Goal: Navigation & Orientation: Find specific page/section

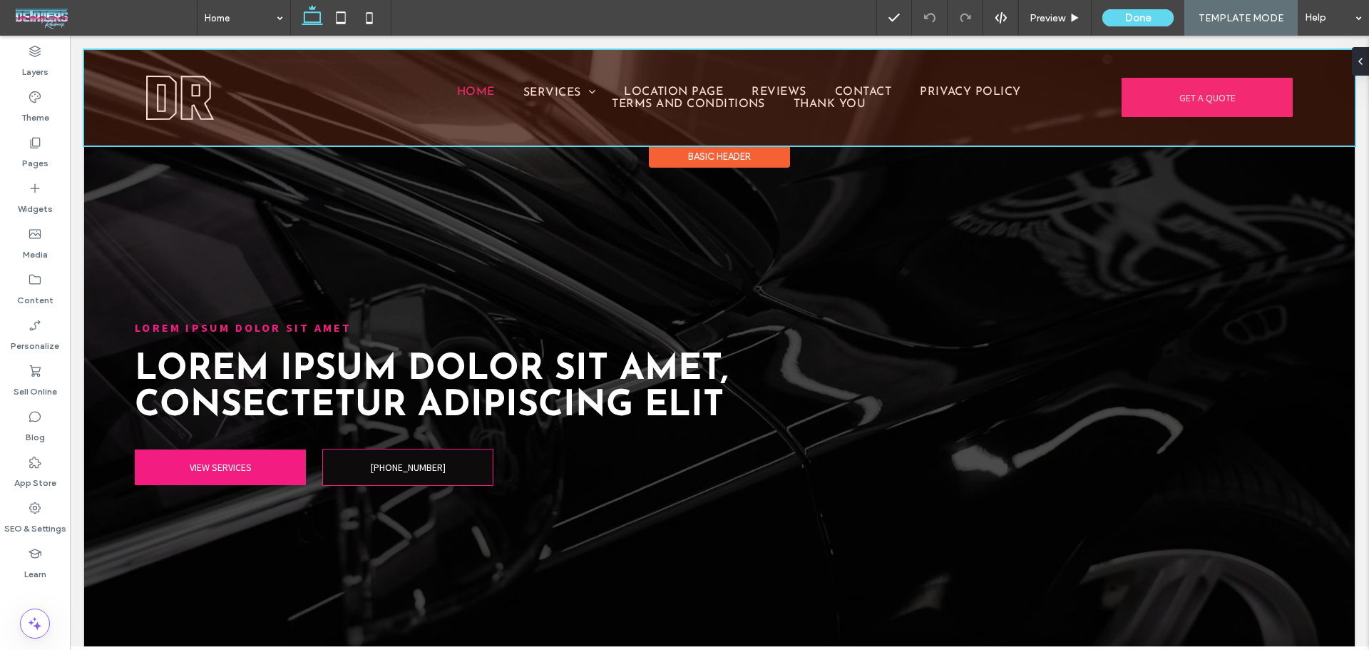
click at [778, 103] on div at bounding box center [719, 98] width 1271 height 96
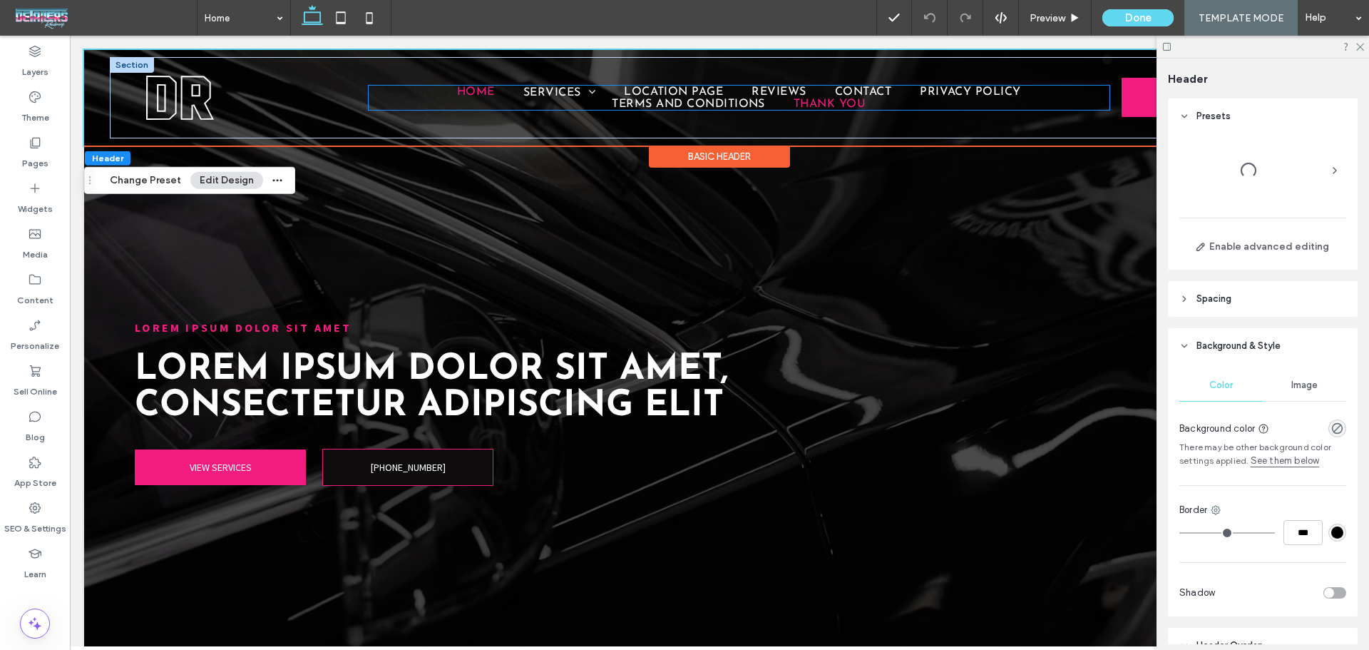
click at [781, 103] on link "Thank You" at bounding box center [830, 103] width 101 height 11
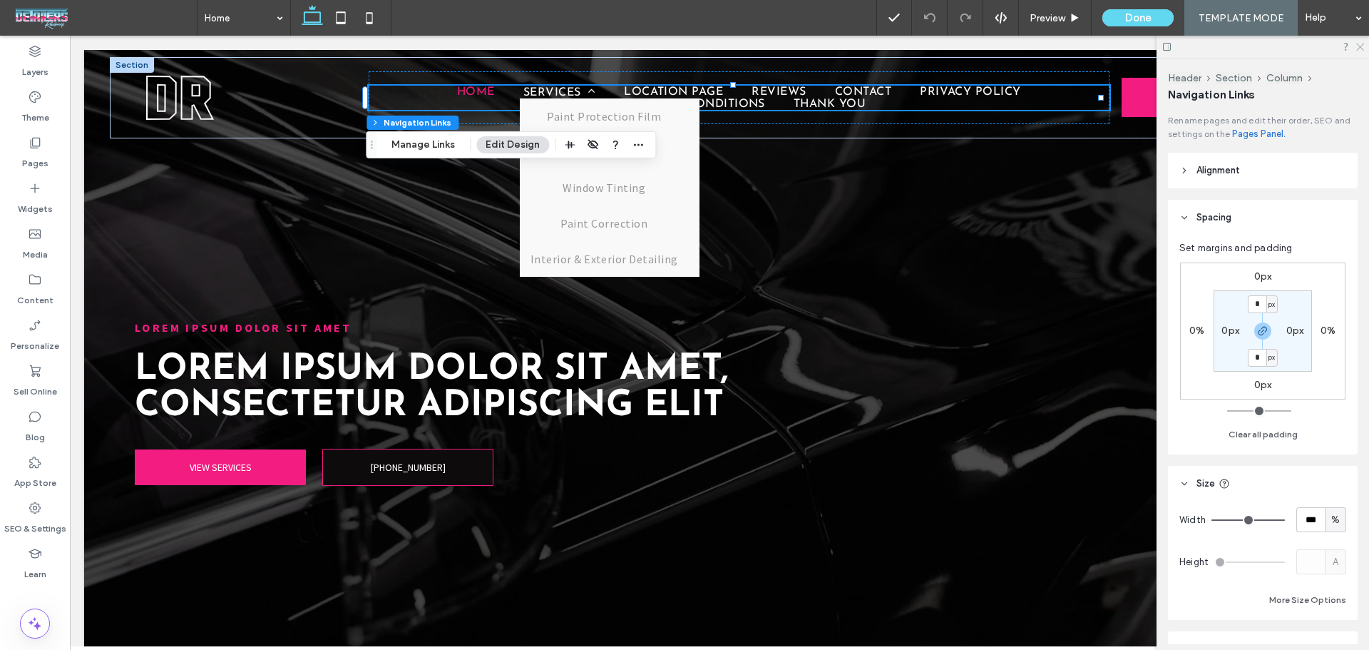
click at [1361, 46] on use at bounding box center [1361, 48] width 8 height 8
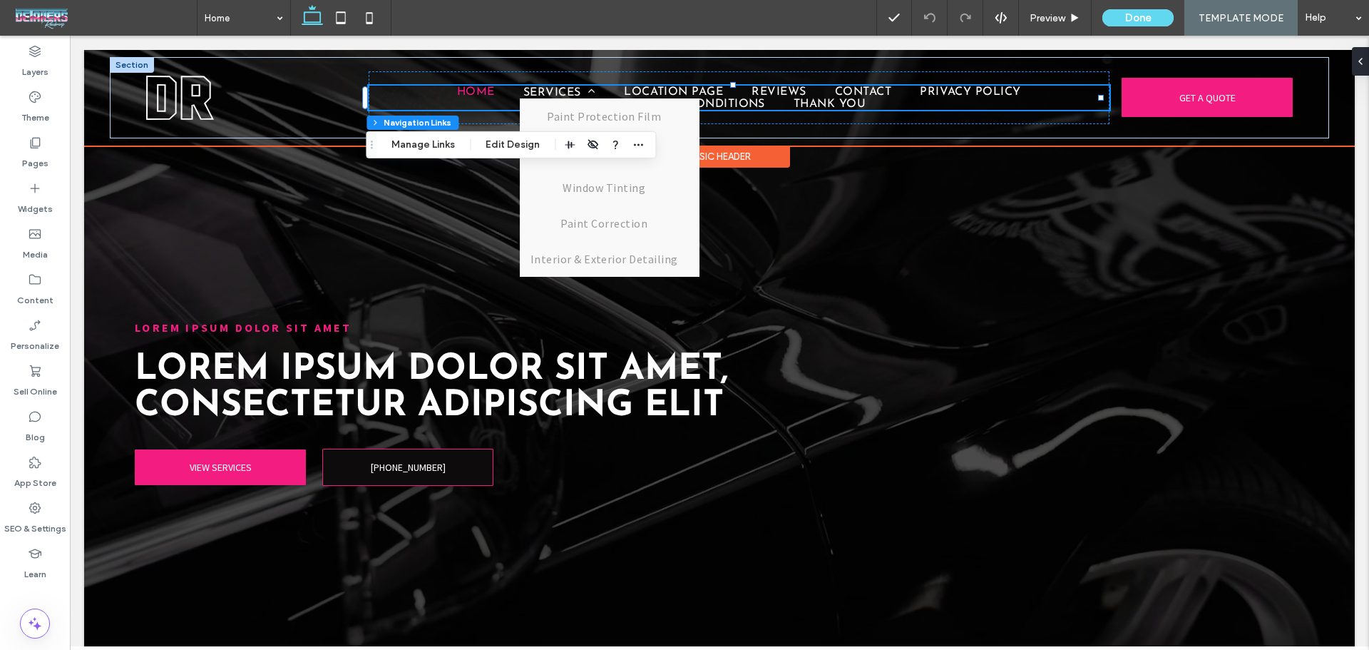
click at [951, 98] on ul "Home Services Paint Protection Film Ceramic Coating Window Tinting Paint Correc…" at bounding box center [739, 98] width 741 height 24
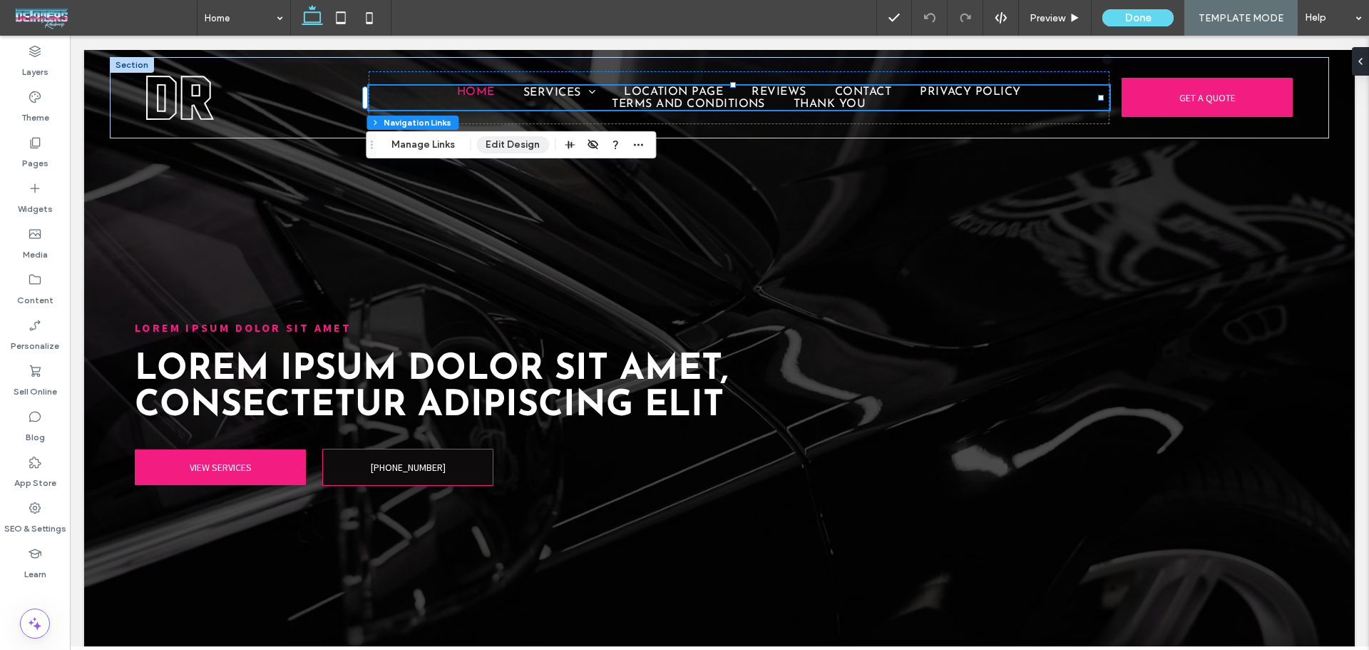
click at [522, 145] on button "Edit Design" at bounding box center [512, 144] width 73 height 17
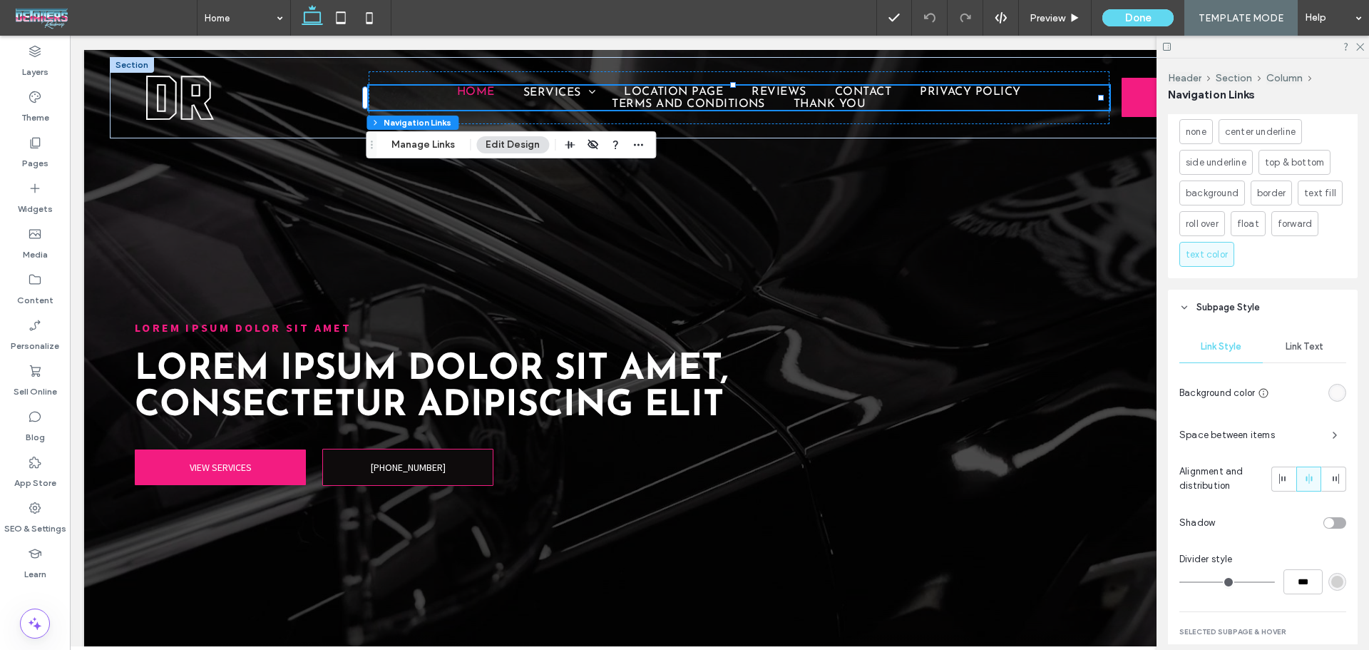
scroll to position [1504, 0]
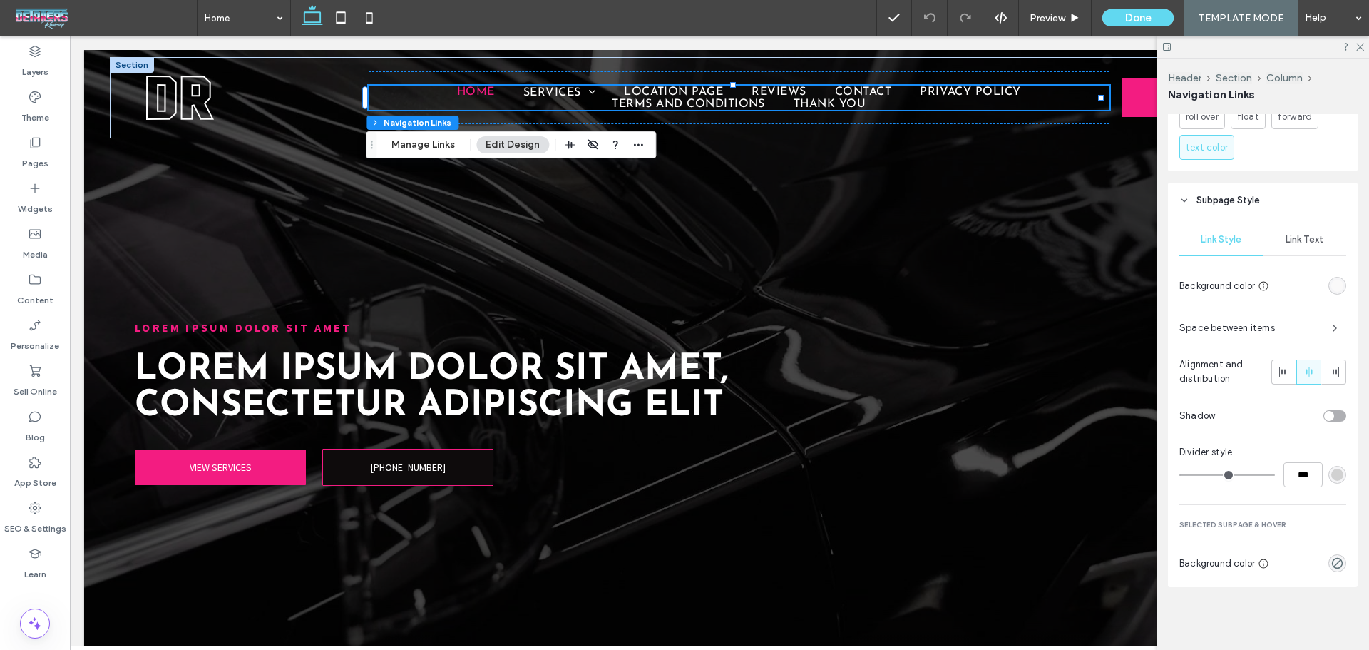
click at [1296, 245] on span "Link Text" at bounding box center [1305, 239] width 38 height 11
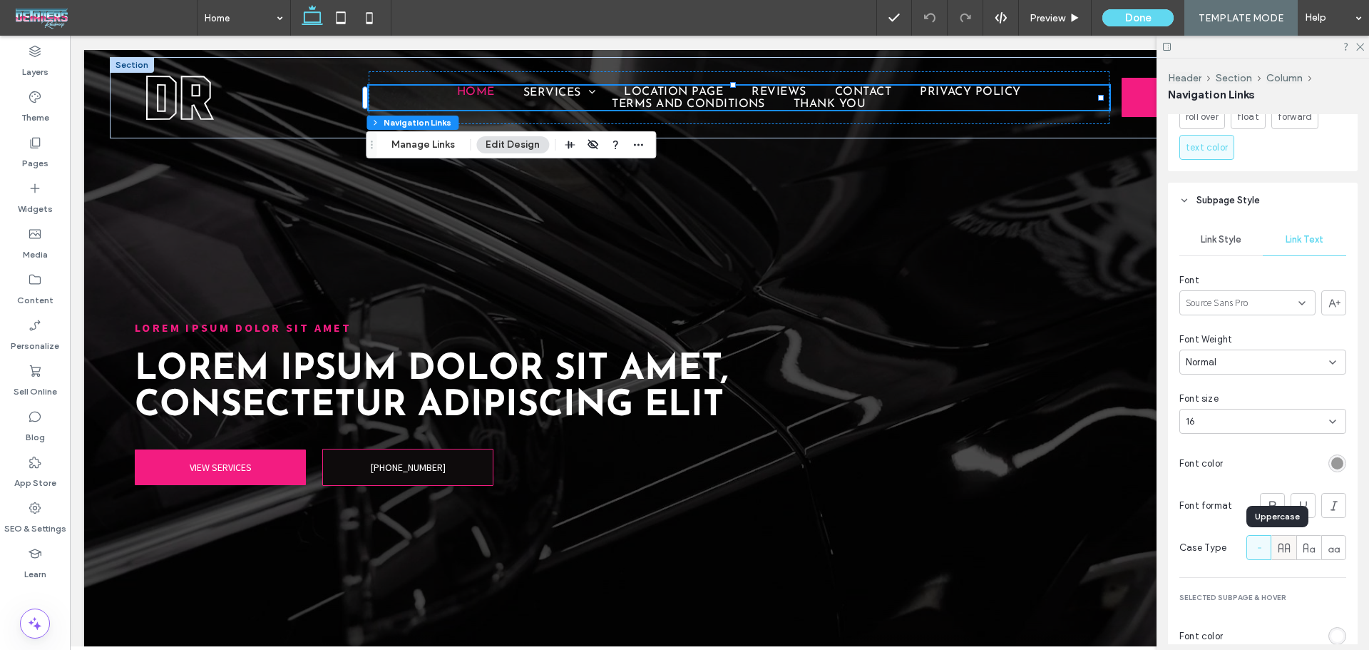
click at [1277, 556] on span at bounding box center [1284, 548] width 14 height 24
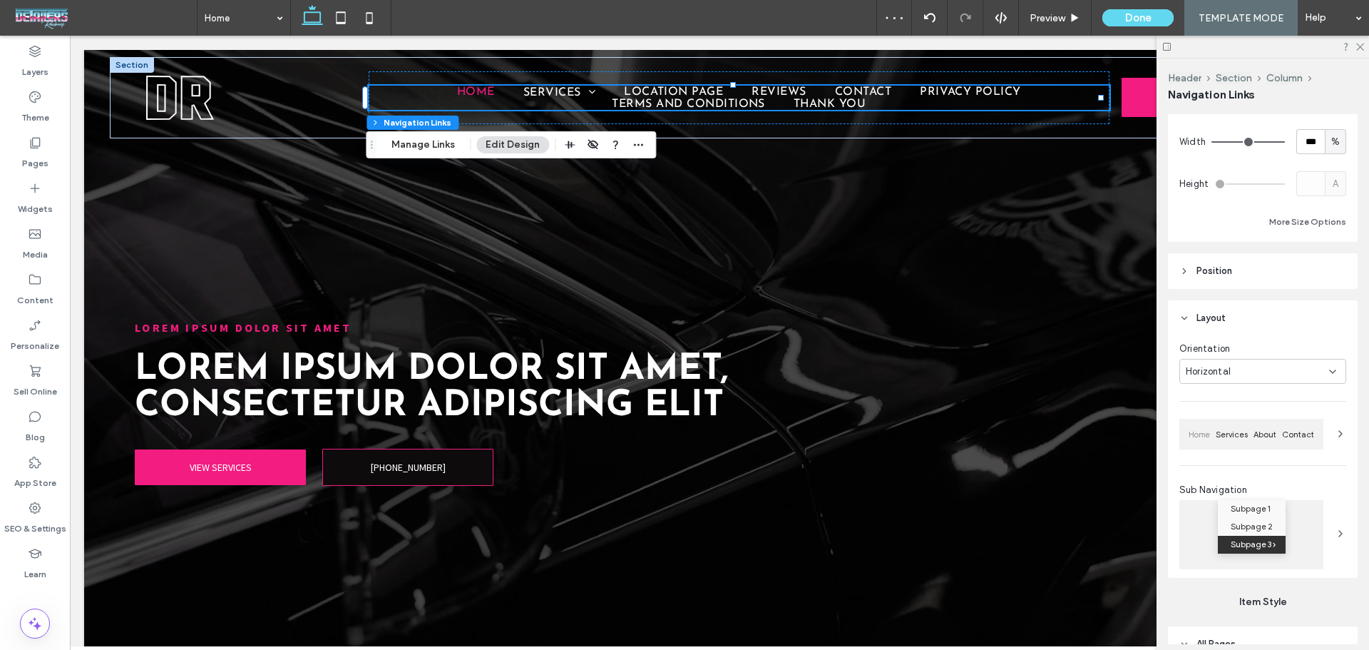
scroll to position [0, 0]
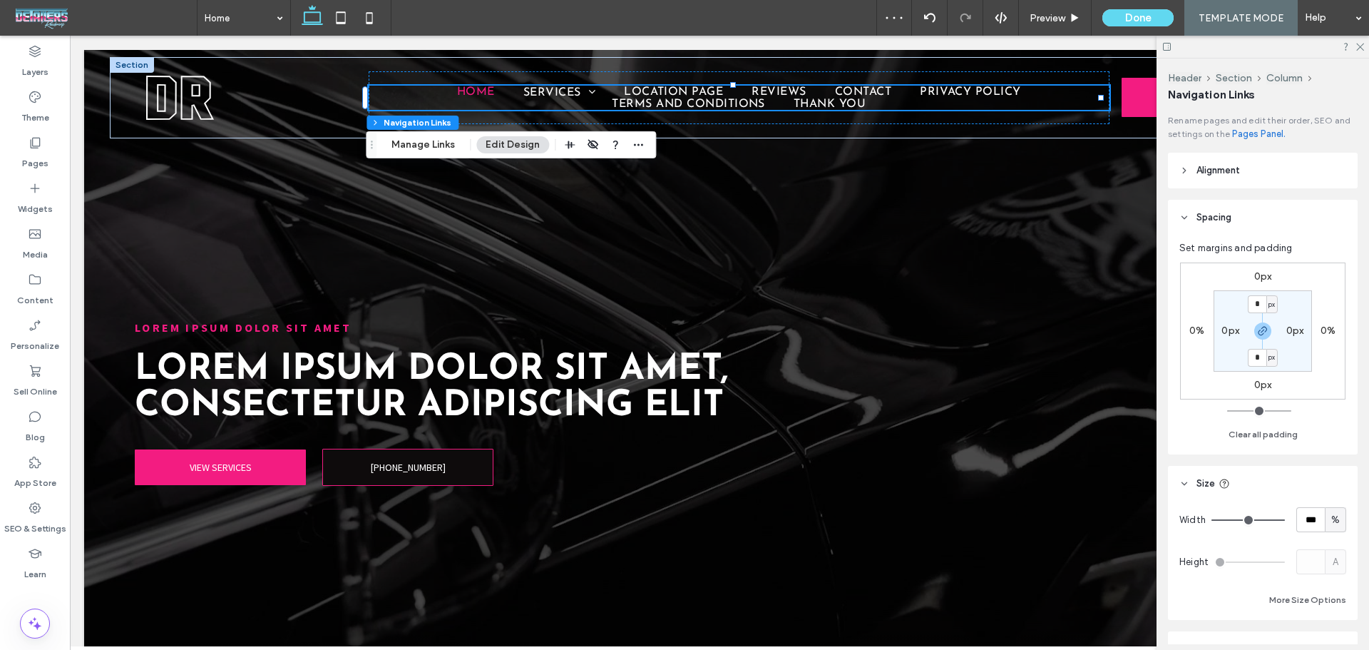
click at [1177, 180] on header "Alignment" at bounding box center [1263, 171] width 190 height 36
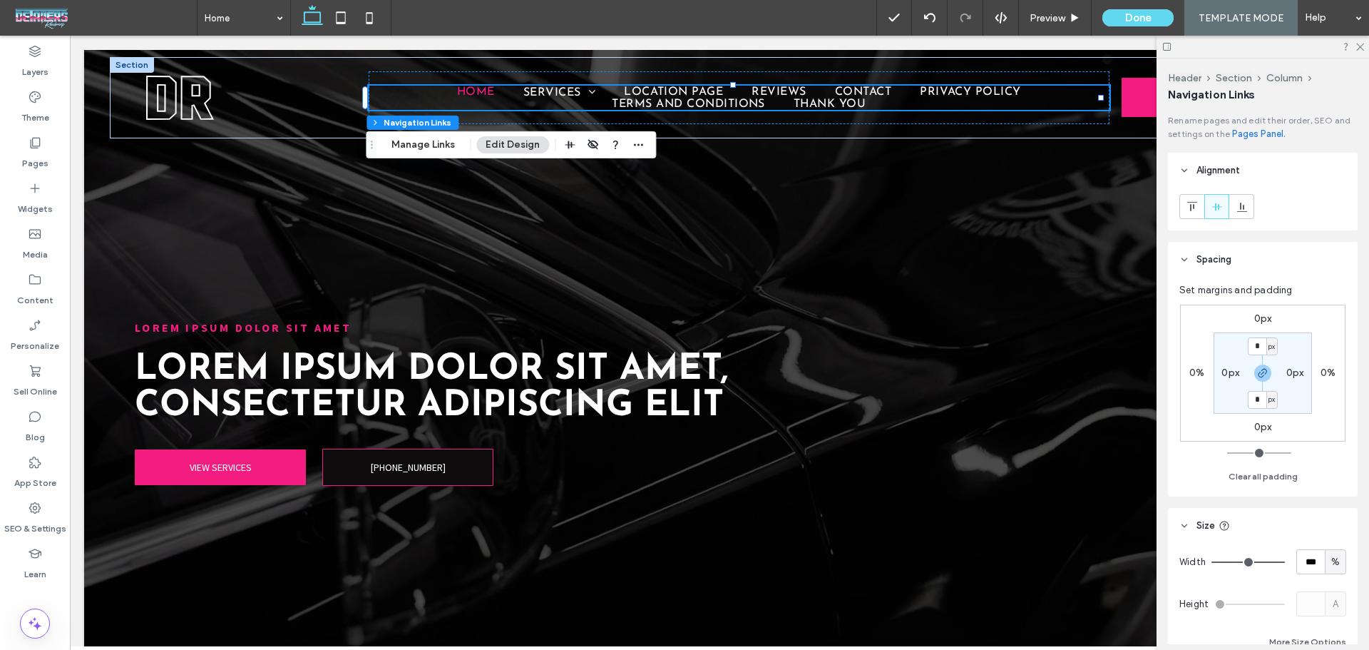
click at [1177, 180] on header "Alignment" at bounding box center [1263, 171] width 190 height 36
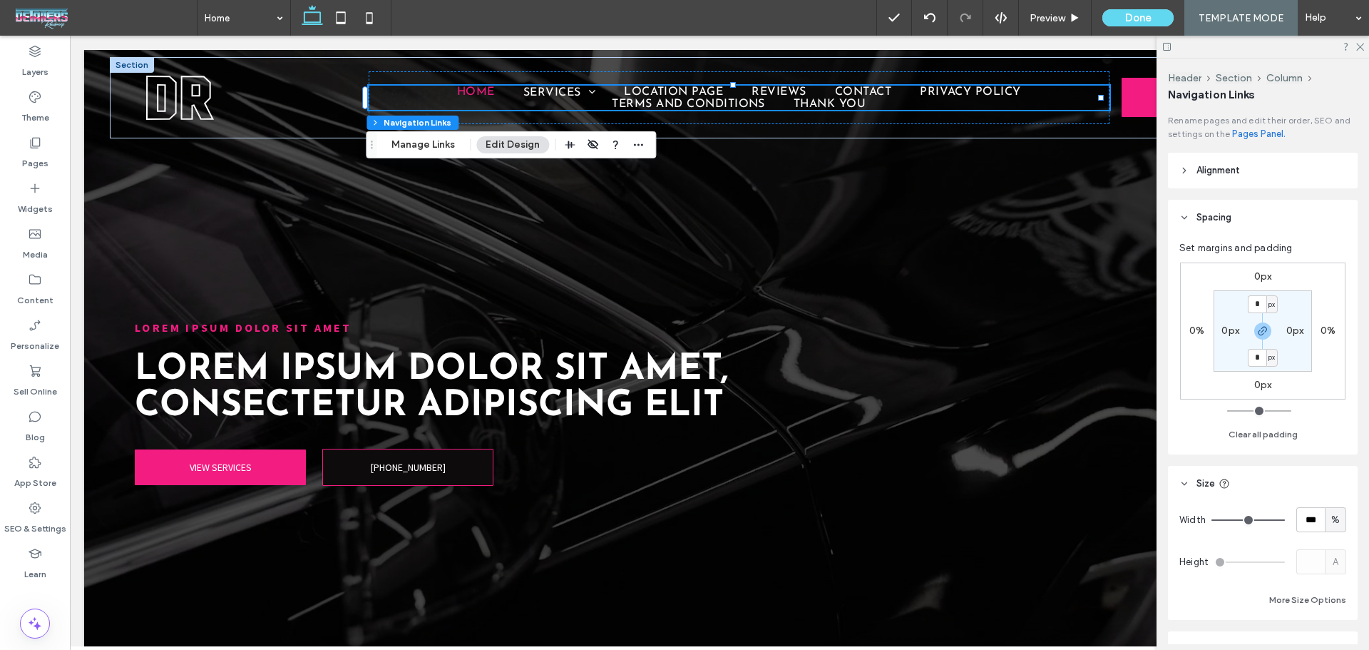
click at [1234, 162] on header "Alignment" at bounding box center [1263, 171] width 190 height 36
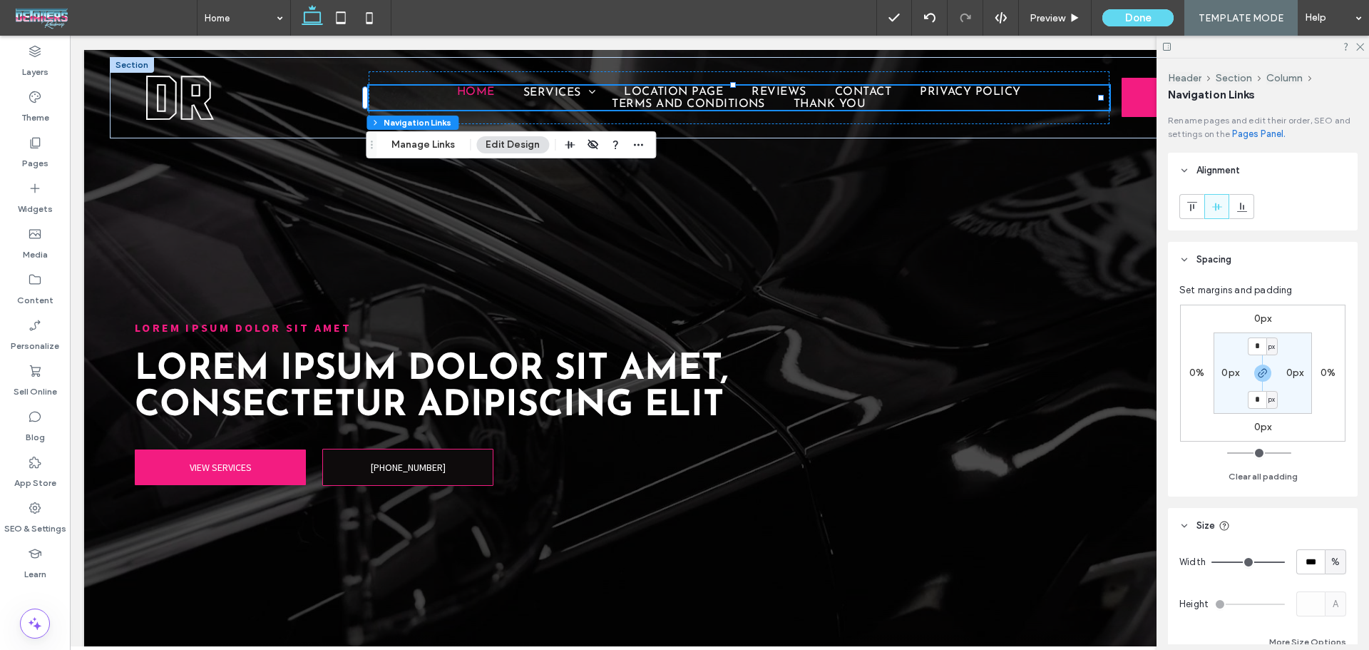
click at [1236, 153] on header "Alignment" at bounding box center [1263, 171] width 190 height 36
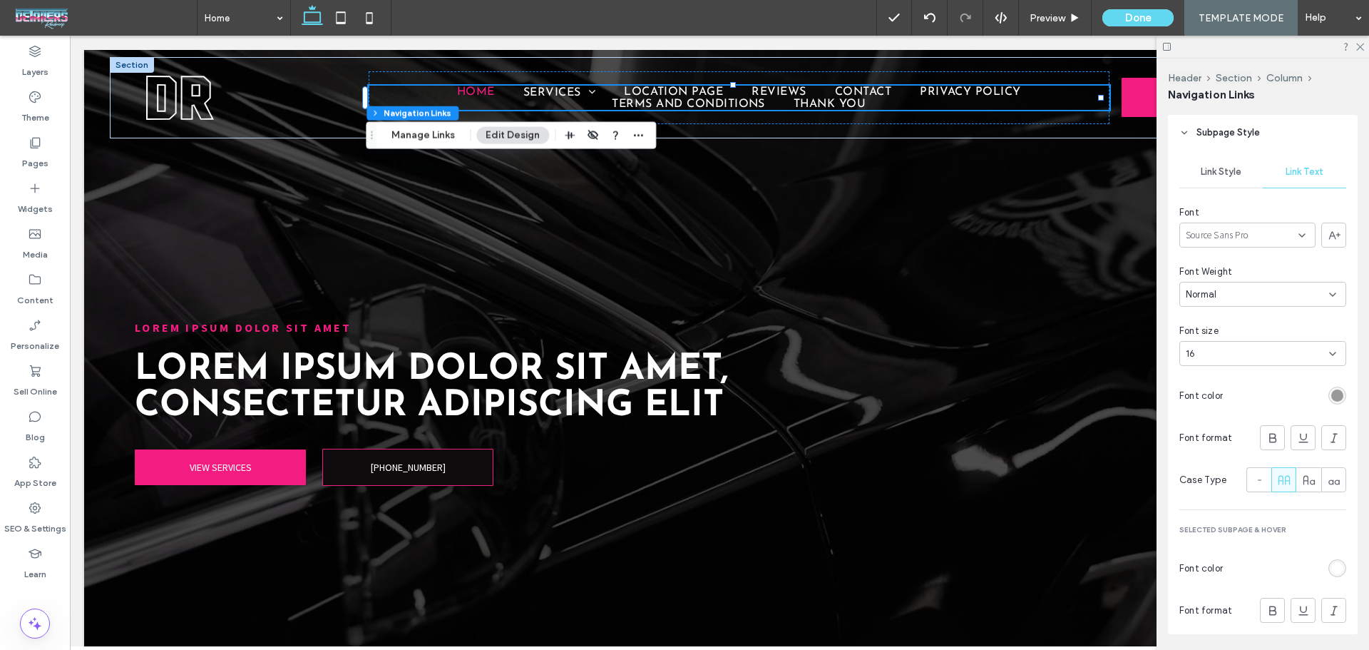
scroll to position [1619, 0]
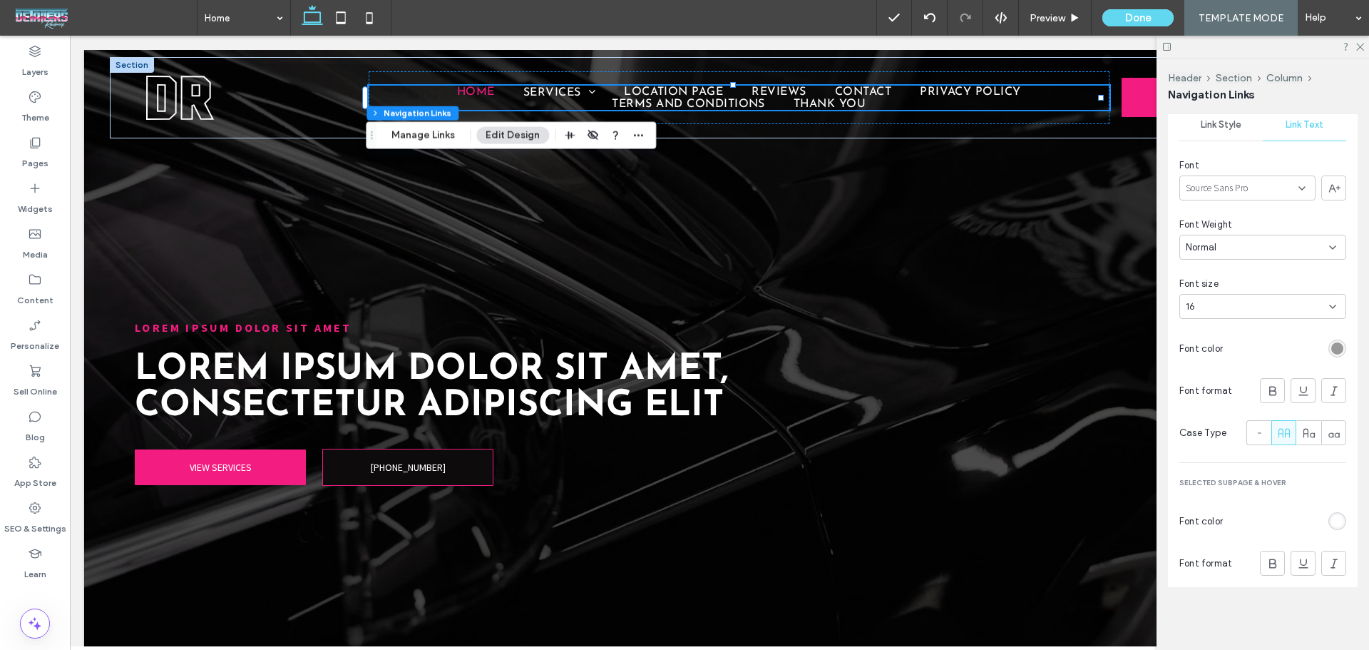
click at [1327, 605] on div "Rename pages and edit their order, SEO and settings on the Pages Panel. Alignme…" at bounding box center [1267, 379] width 199 height 530
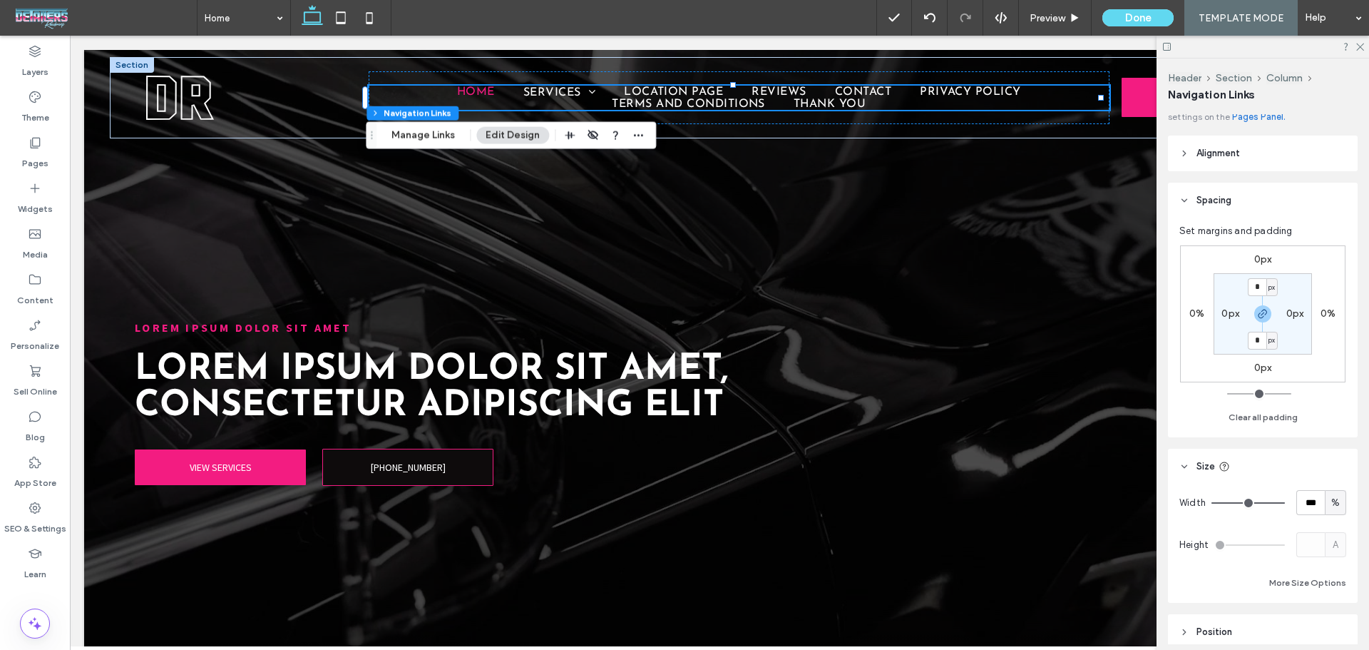
scroll to position [0, 0]
